Goal: Task Accomplishment & Management: Use online tool/utility

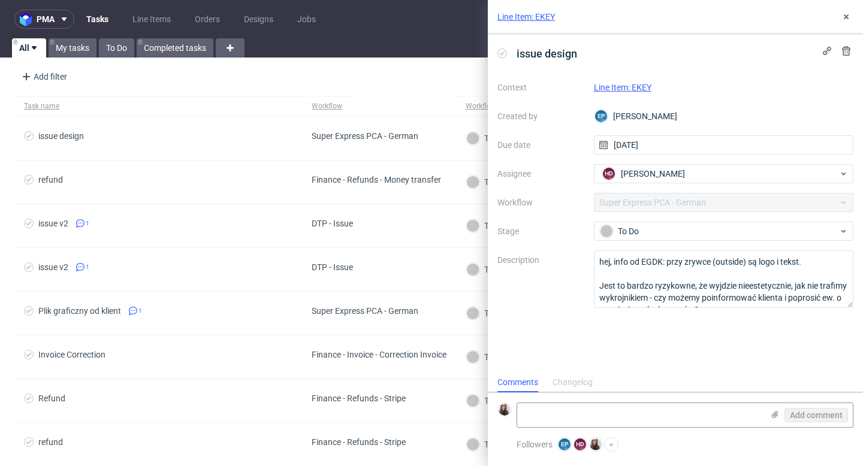
click at [437, 84] on link "Line Item: EKEY" at bounding box center [623, 88] width 58 height 10
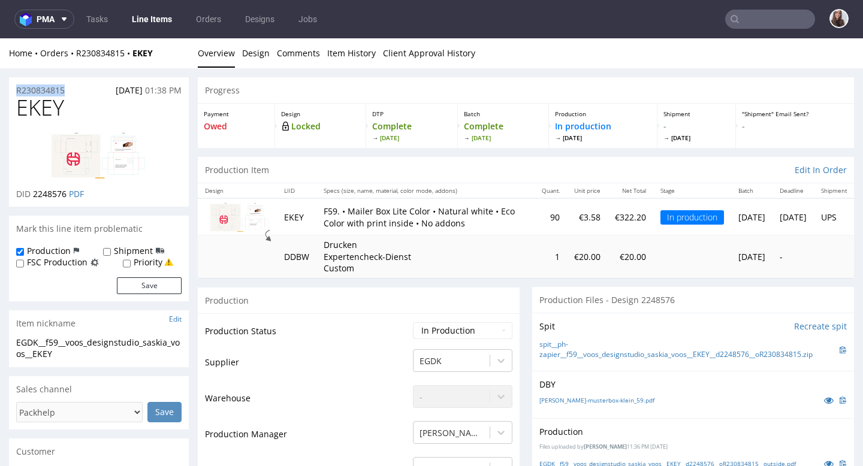
drag, startPoint x: 74, startPoint y: 90, endPoint x: 11, endPoint y: 90, distance: 62.9
click at [11, 90] on div "R230834815 [DATE] 01:38 PM" at bounding box center [99, 86] width 180 height 19
copy p "R230834815"
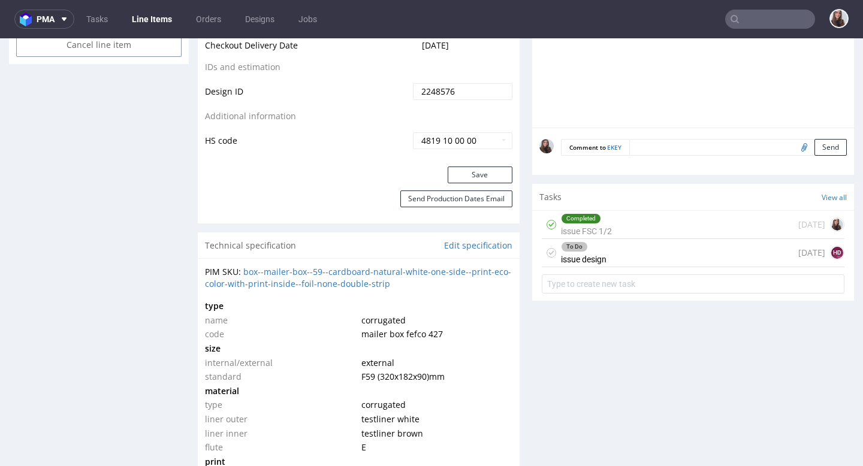
scroll to position [689, 0]
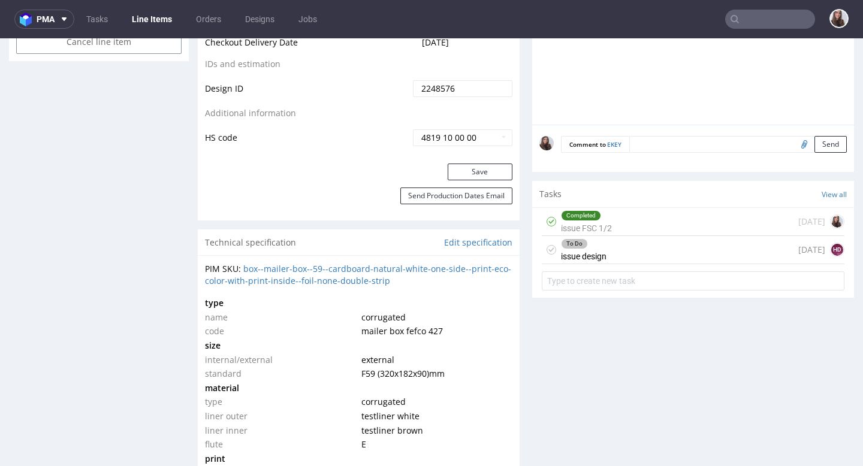
click at [619, 264] on div "To Do issue design today HD" at bounding box center [693, 250] width 303 height 28
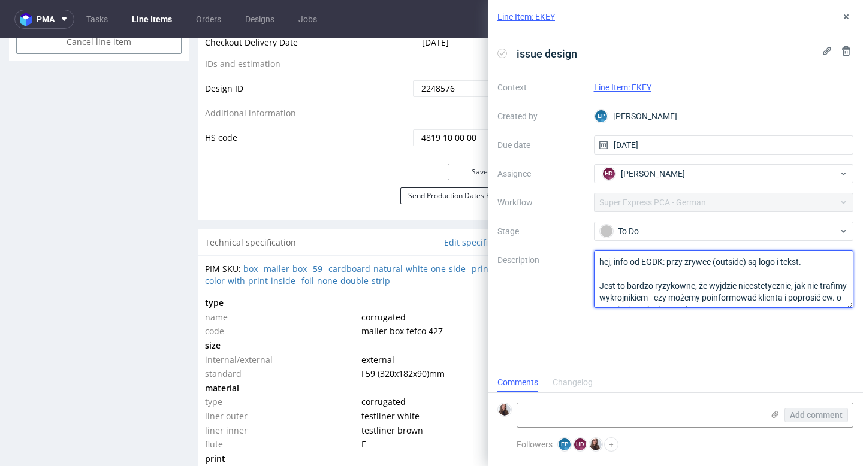
drag, startPoint x: 668, startPoint y: 261, endPoint x: 815, endPoint y: 318, distance: 157.2
click at [815, 318] on div "issue design Context Line Item: EKEY Created by EP Ewa Prus Due date 27/08/2025…" at bounding box center [675, 203] width 375 height 339
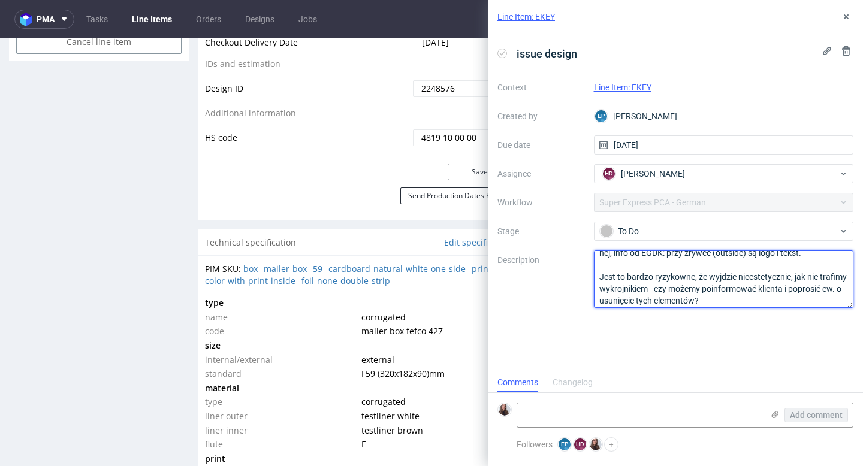
scroll to position [13, 0]
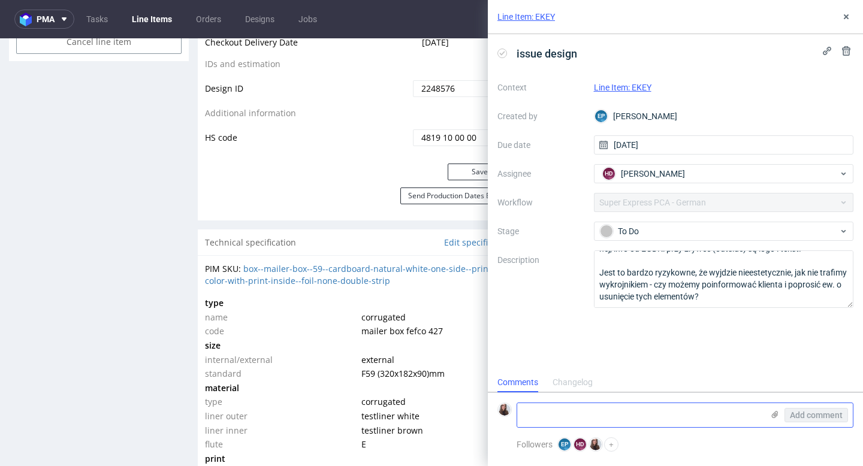
click at [543, 404] on textarea at bounding box center [640, 415] width 246 height 24
paste textarea "https://app-eu1.hubspot.com/contacts/25600958/record/0-5/213665686728"
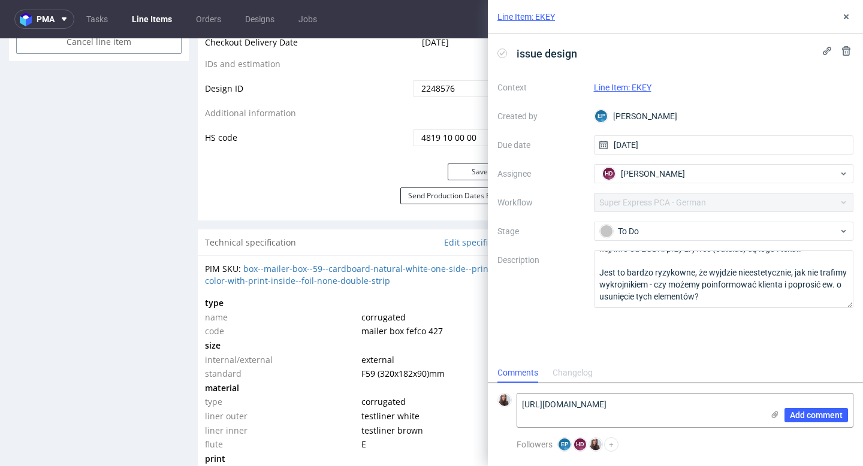
scroll to position [0, 0]
type textarea "https://app-eu1.hubspot.com/contacts/25600958/record/0-5/213665686728"
click at [805, 412] on span "Add comment" at bounding box center [816, 415] width 53 height 8
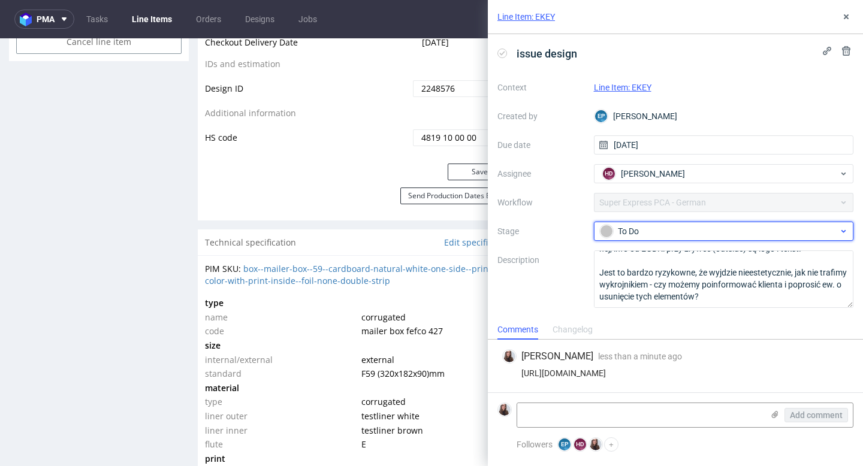
click at [760, 235] on div "To Do" at bounding box center [719, 231] width 238 height 13
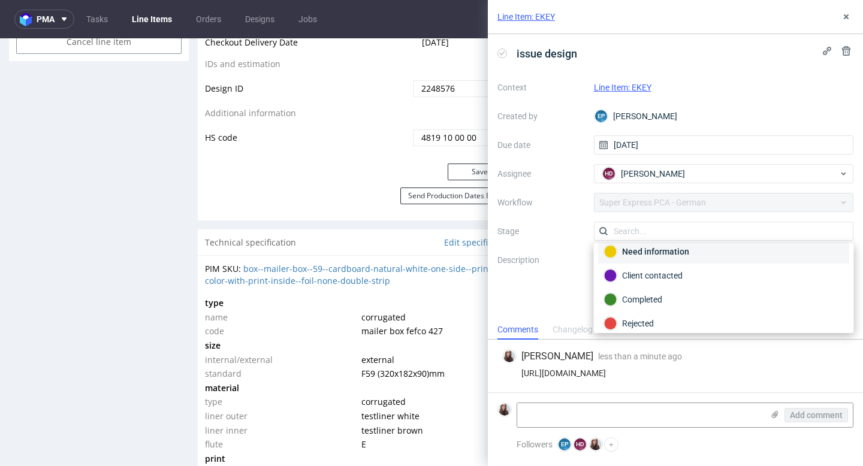
scroll to position [64, 0]
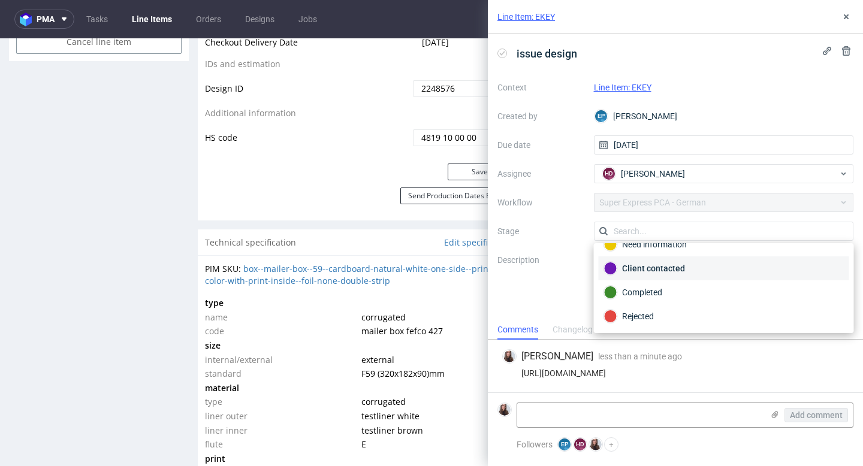
click at [674, 270] on div "Client contacted" at bounding box center [724, 268] width 240 height 13
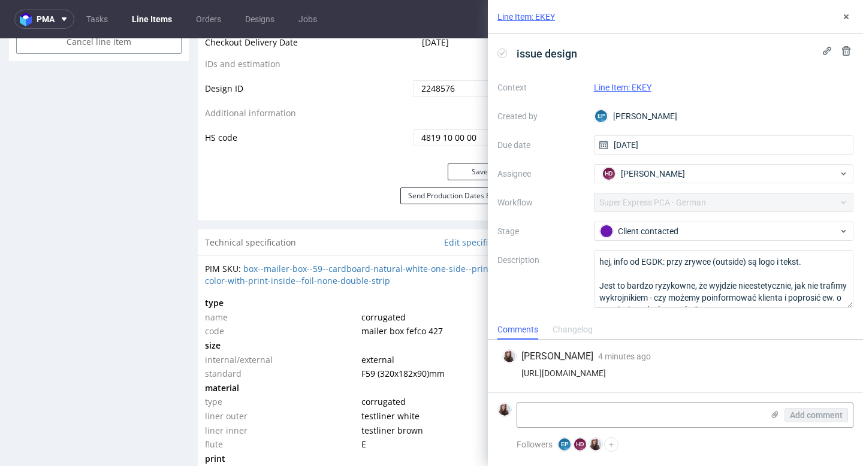
scroll to position [13, 0]
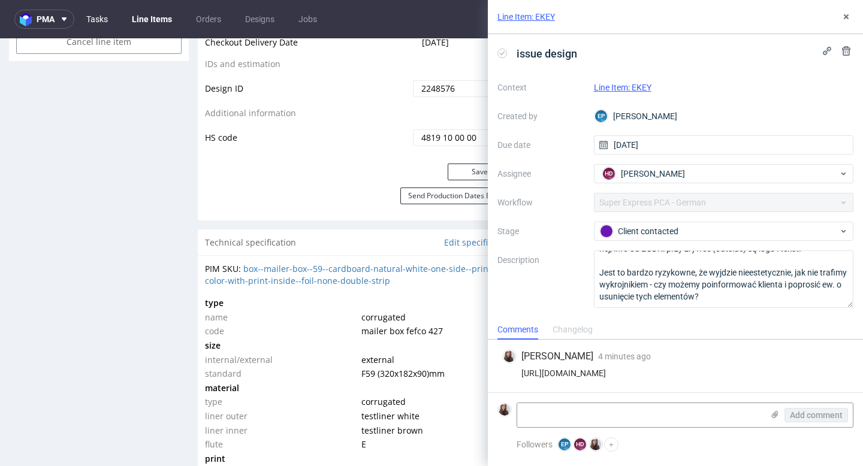
click at [111, 23] on link "Tasks" at bounding box center [97, 19] width 36 height 19
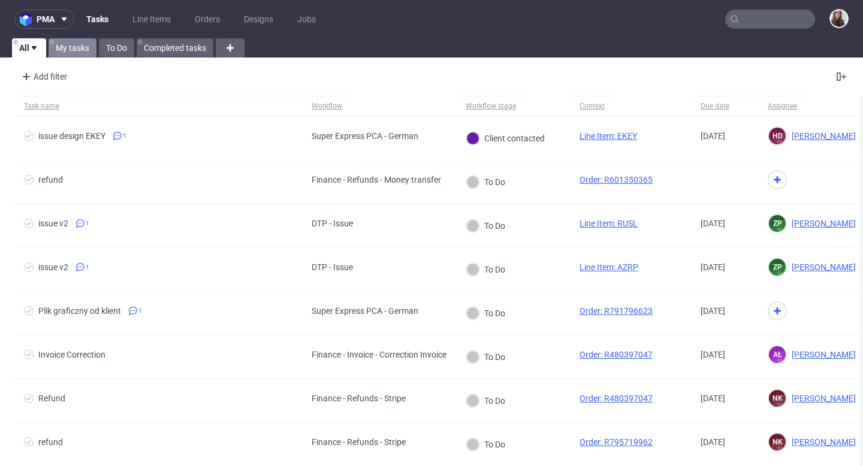
click at [81, 52] on link "My tasks" at bounding box center [73, 47] width 48 height 19
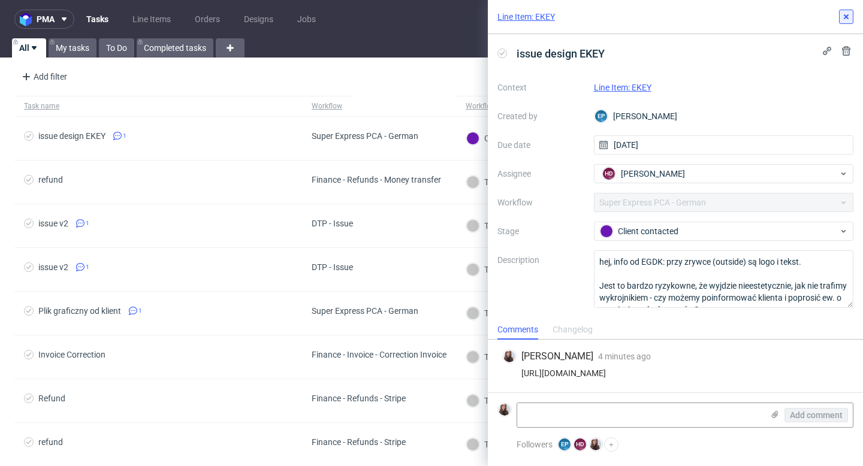
click at [846, 19] on icon at bounding box center [846, 17] width 10 height 10
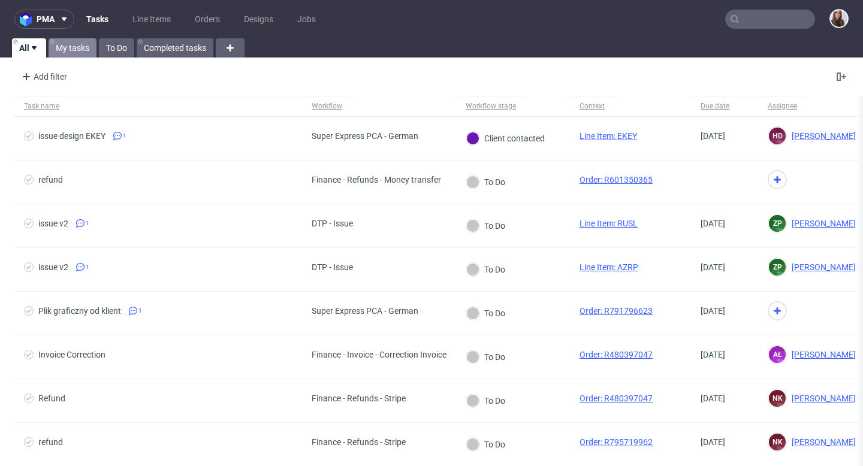
click at [80, 53] on link "My tasks" at bounding box center [73, 47] width 48 height 19
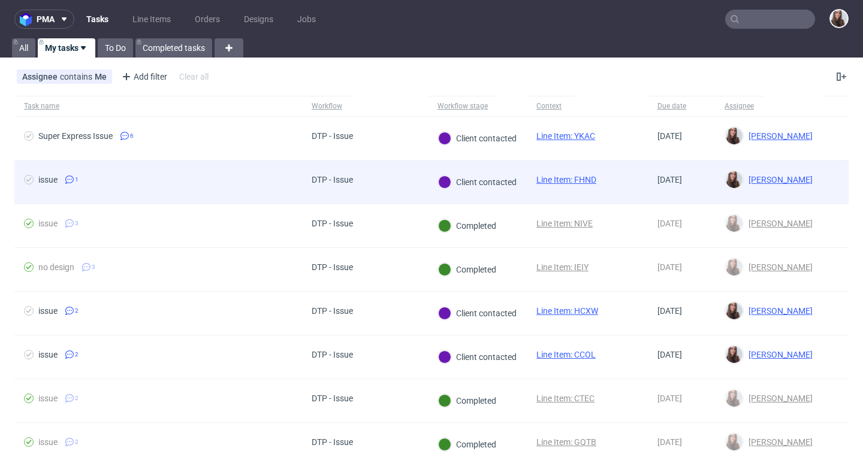
click at [236, 185] on span "issue 1" at bounding box center [158, 182] width 268 height 14
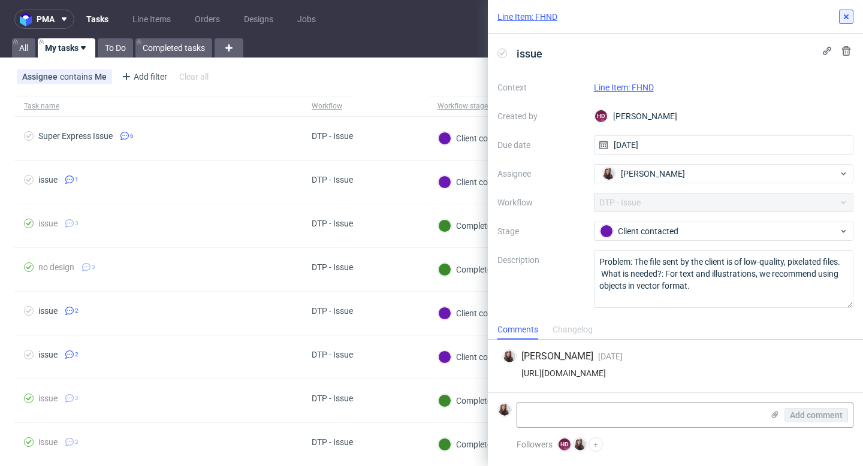
click at [847, 19] on icon at bounding box center [846, 17] width 10 height 10
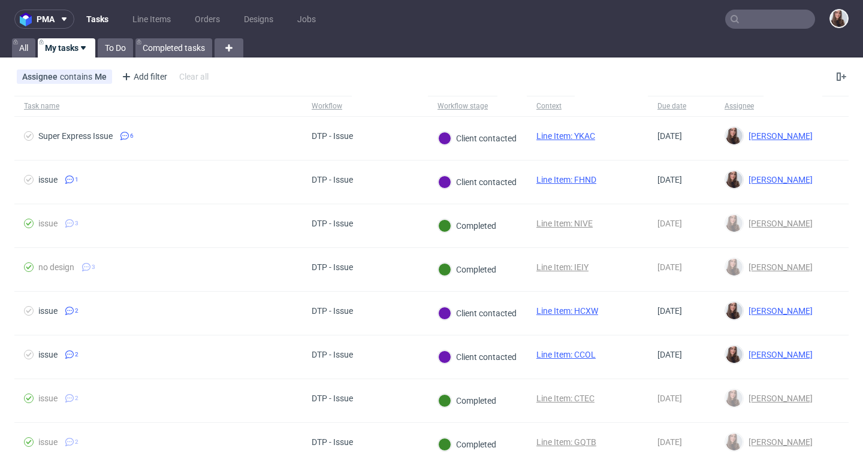
click at [753, 14] on input "text" at bounding box center [770, 19] width 90 height 19
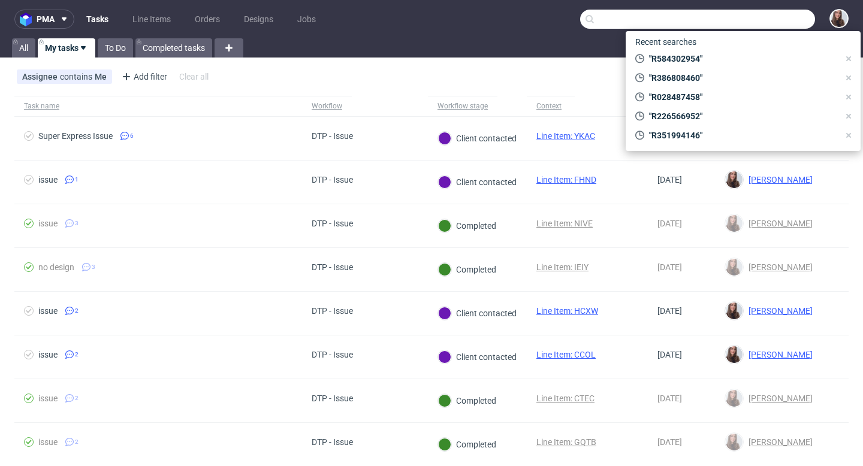
paste input "R230834815"
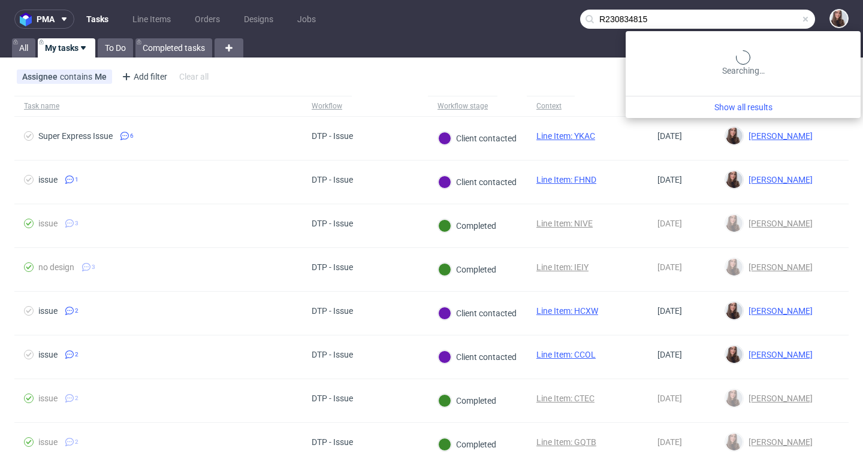
type input "R230834815"
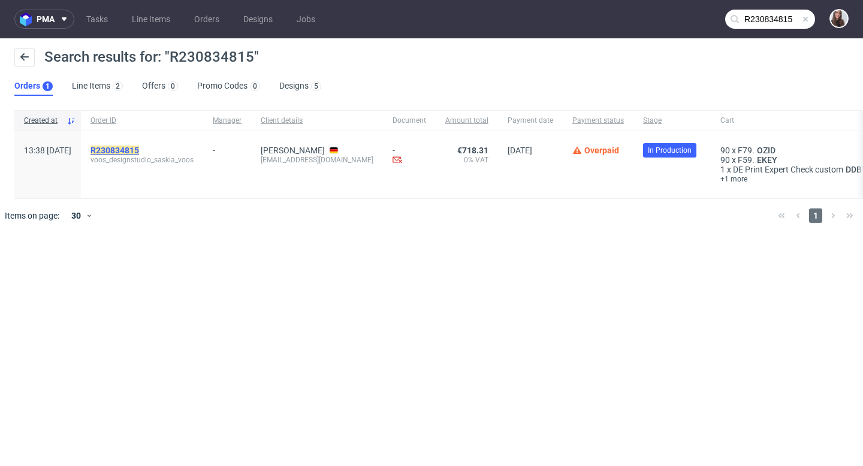
click at [139, 149] on mark "R230834815" at bounding box center [114, 151] width 49 height 10
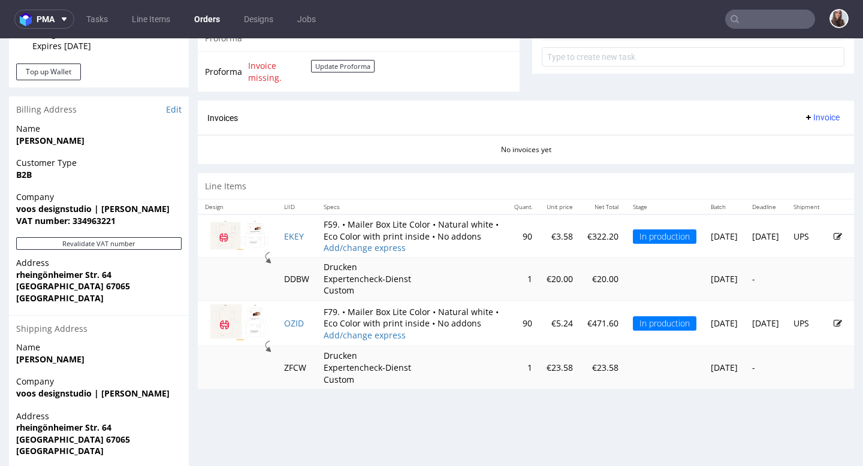
scroll to position [486, 0]
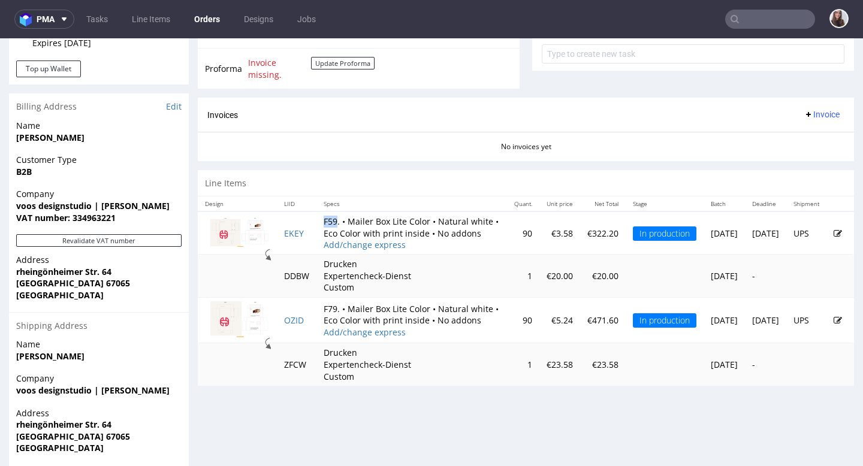
drag, startPoint x: 337, startPoint y: 224, endPoint x: 324, endPoint y: 222, distance: 13.3
click at [324, 222] on td "F59. • Mailer Box Lite Color • Natural white • Eco Color with print inside • No…" at bounding box center [411, 233] width 191 height 43
copy td "F59"
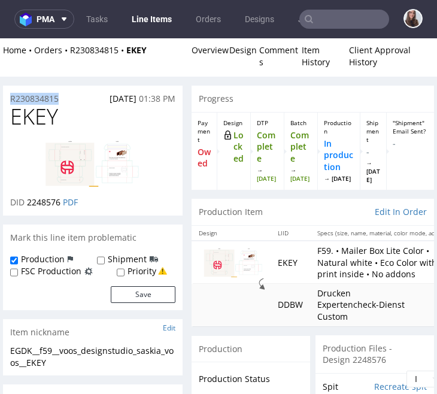
drag, startPoint x: 65, startPoint y: 97, endPoint x: 10, endPoint y: 98, distance: 55.1
click at [10, 98] on div "R230834815 [DATE] 01:38 PM" at bounding box center [93, 95] width 180 height 19
copy p "R230834815"
